Goal: Task Accomplishment & Management: Manage account settings

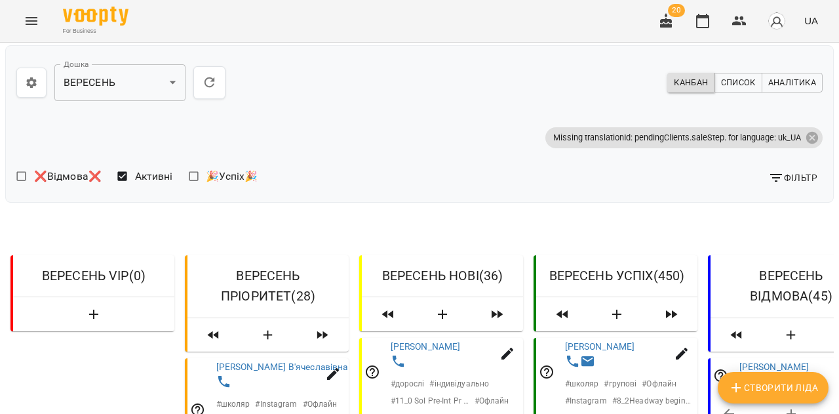
scroll to position [6669, 0]
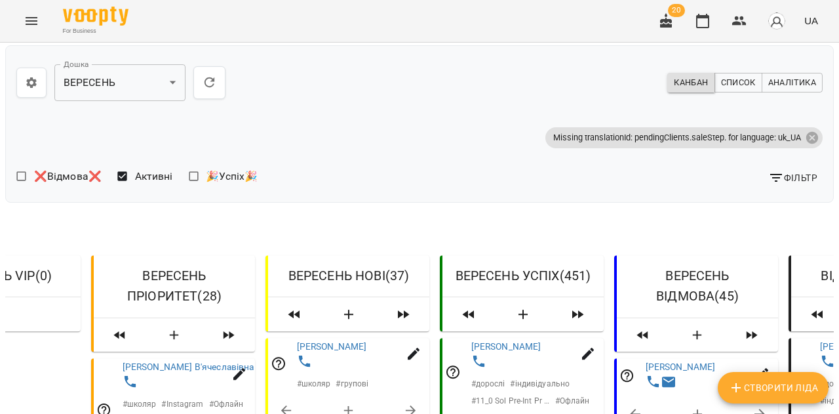
scroll to position [1286, 0]
drag, startPoint x: 477, startPoint y: 247, endPoint x: 571, endPoint y: 247, distance: 93.1
copy p "20_1Close Up B2 PrSPrCo"
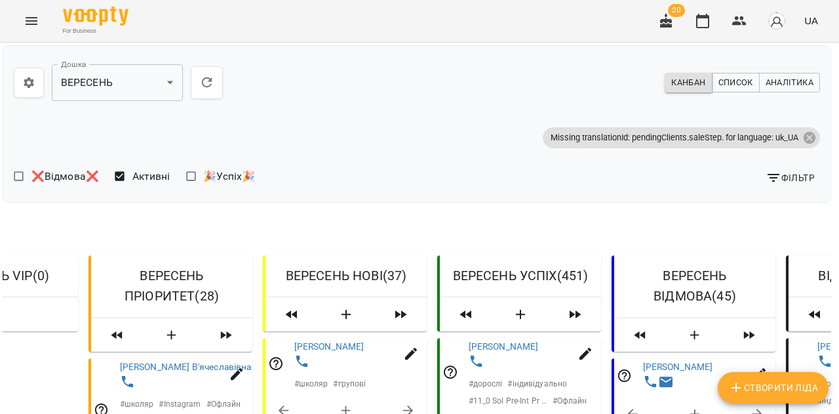
scroll to position [1972, 3]
drag, startPoint x: 473, startPoint y: 170, endPoint x: 548, endPoint y: 169, distance: 74.8
copy p "12_0 Sol Int Present"
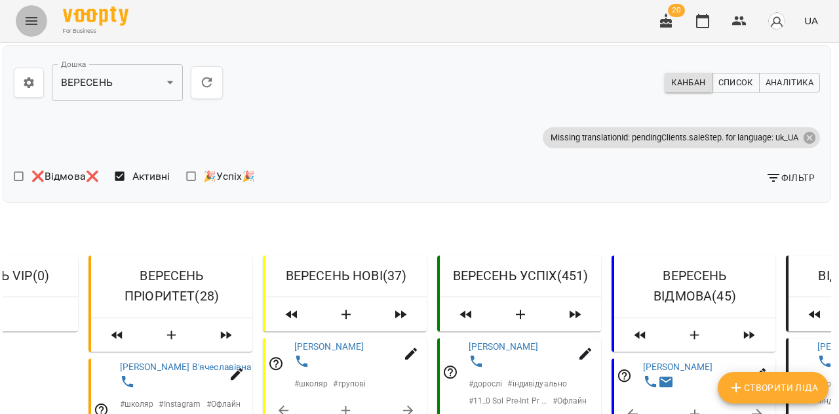
click at [35, 20] on icon "Menu" at bounding box center [32, 21] width 12 height 8
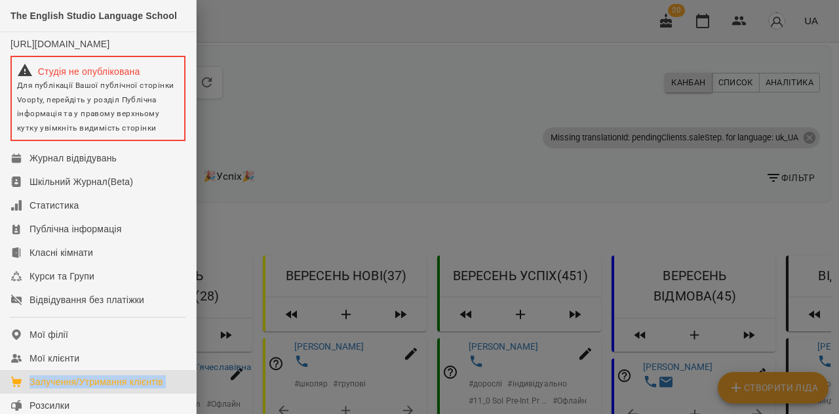
click at [374, 11] on div at bounding box center [419, 207] width 839 height 414
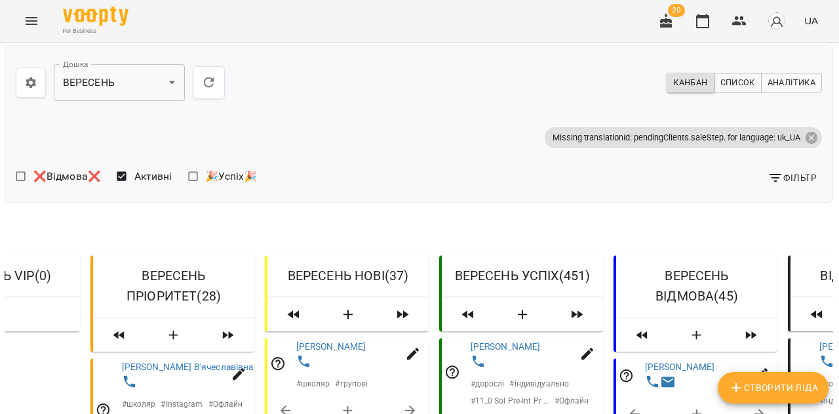
scroll to position [491, 1]
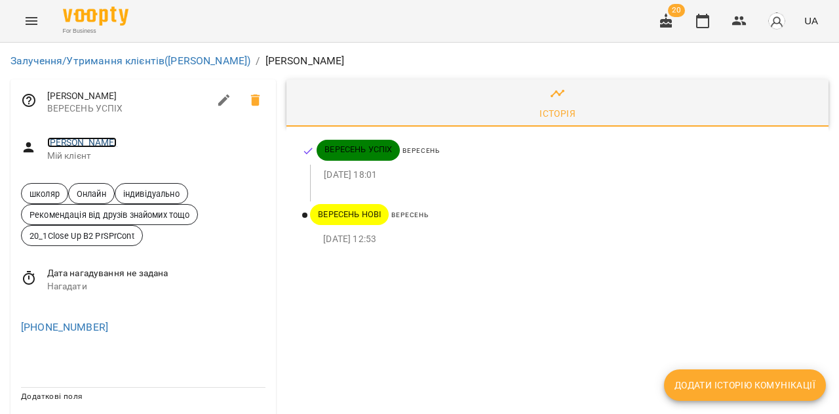
click at [100, 142] on link "[PERSON_NAME]" at bounding box center [82, 142] width 70 height 10
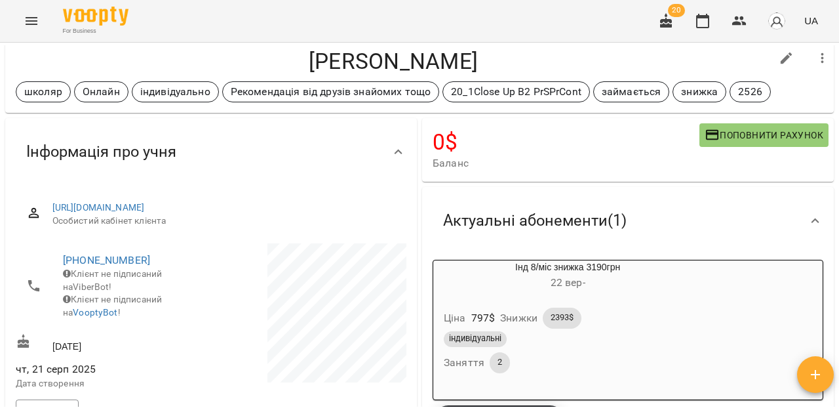
scroll to position [28, 0]
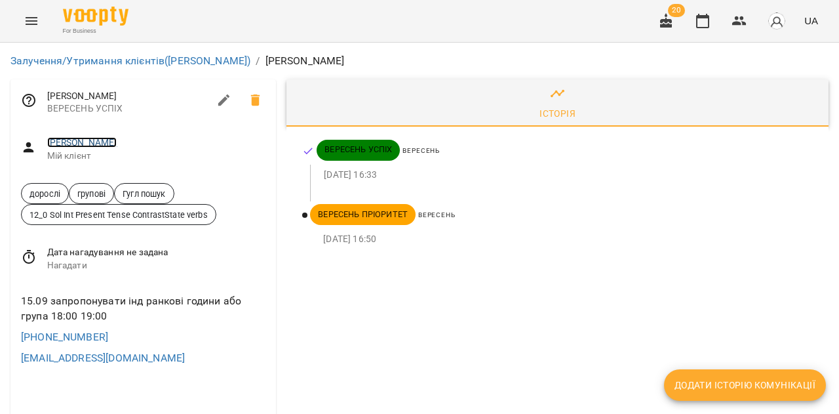
click at [84, 144] on link "[PERSON_NAME]" at bounding box center [82, 142] width 70 height 10
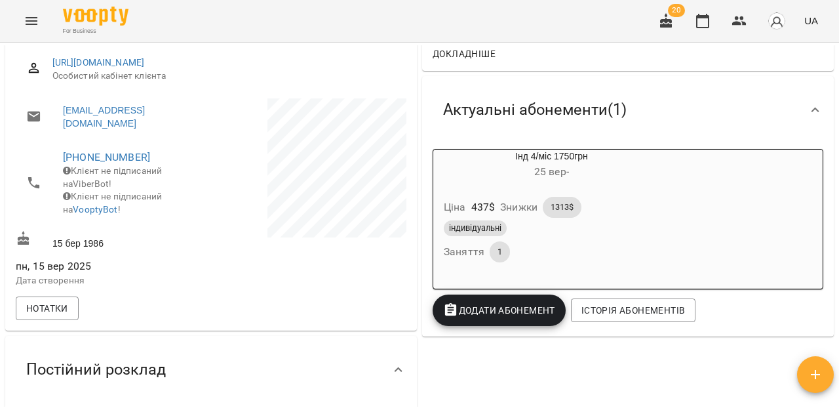
scroll to position [179, 0]
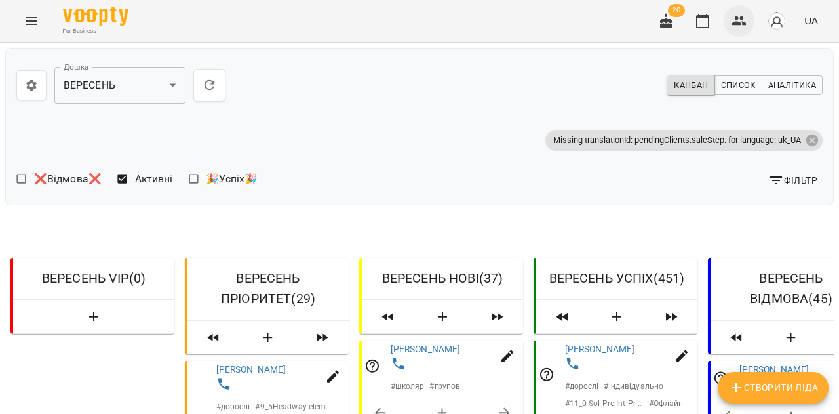
click at [735, 28] on icon "button" at bounding box center [740, 21] width 16 height 16
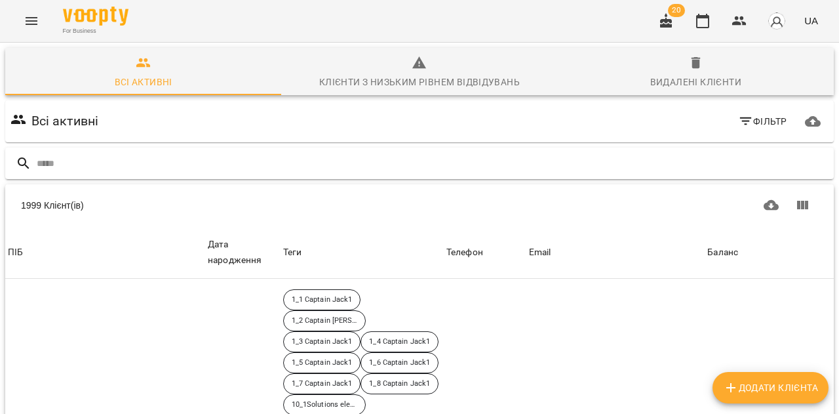
click at [275, 166] on input "text" at bounding box center [433, 164] width 792 height 22
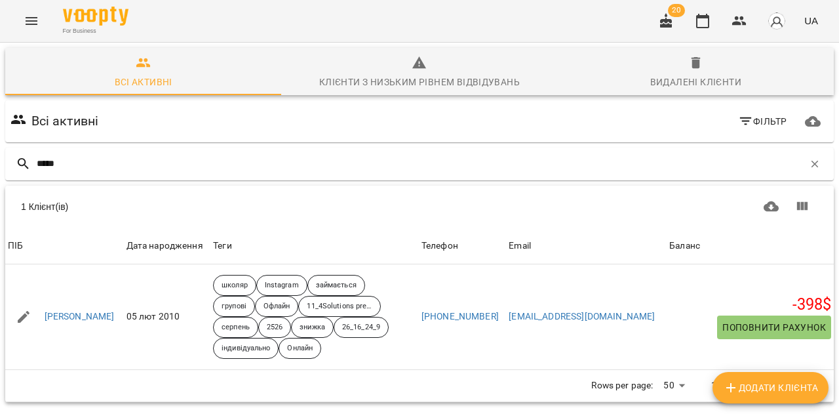
type input "*****"
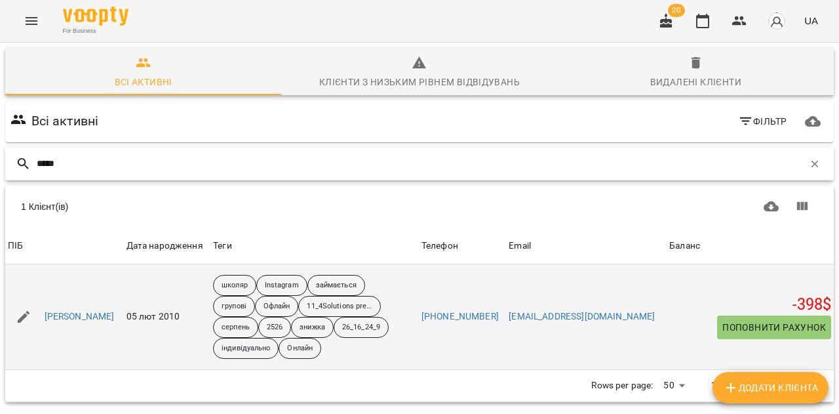
scroll to position [27, 0]
